Goal: Obtain resource: Obtain resource

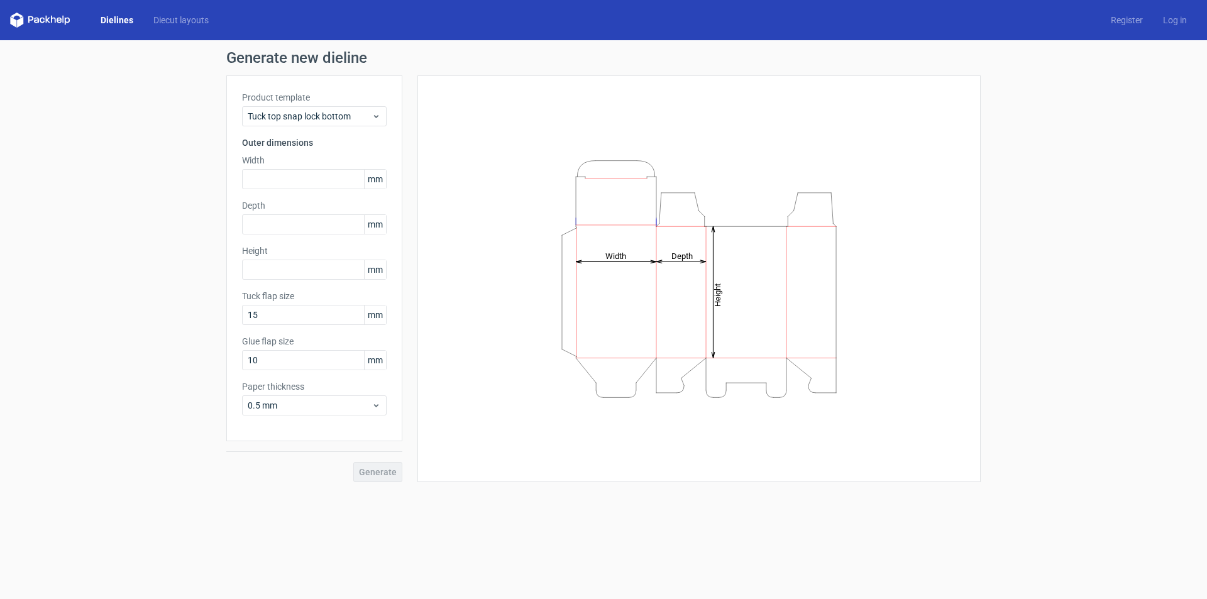
click at [164, 21] on link "Diecut layouts" at bounding box center [180, 20] width 75 height 13
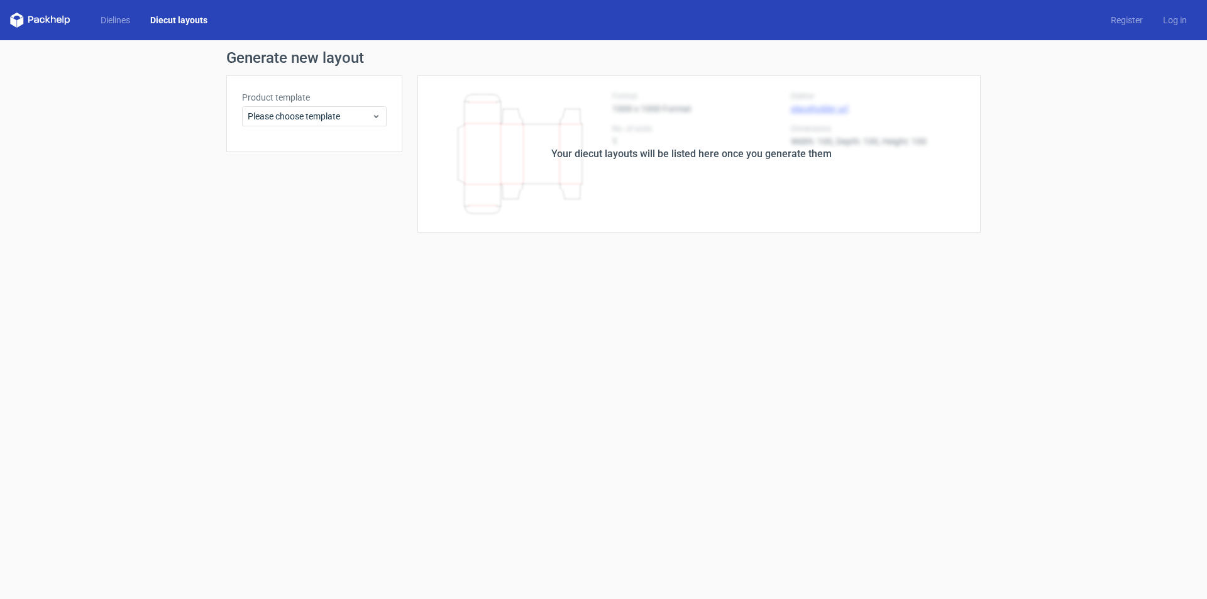
click at [332, 131] on div "Product template Please choose template" at bounding box center [314, 113] width 176 height 77
click at [310, 114] on span "Please choose template" at bounding box center [310, 116] width 124 height 13
